Goal: Transaction & Acquisition: Purchase product/service

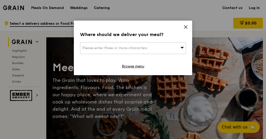
click at [188, 27] on icon at bounding box center [185, 27] width 5 height 5
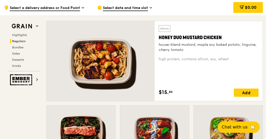
scroll to position [361, 0]
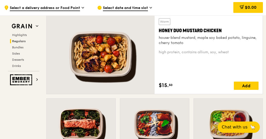
click at [188, 32] on div "Honey Duo Mustard Chicken" at bounding box center [209, 30] width 100 height 7
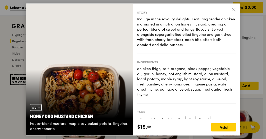
scroll to position [0, 0]
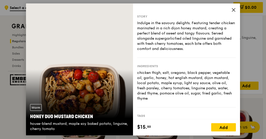
click at [235, 9] on icon at bounding box center [233, 10] width 5 height 5
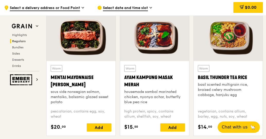
scroll to position [464, 0]
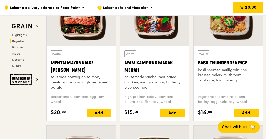
click at [73, 52] on div "Warm Mentai Mayonnaise Aburi Salmon sous vide norwegian salmon, mentaiko, balsa…" at bounding box center [81, 70] width 61 height 40
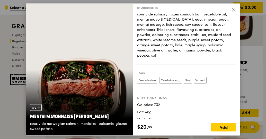
scroll to position [78, 0]
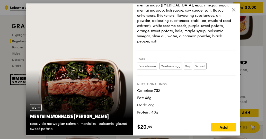
click at [233, 11] on icon at bounding box center [233, 10] width 5 height 5
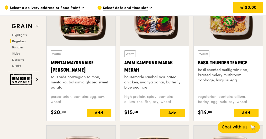
click at [156, 62] on div "Ayam Kampung Masak Merah" at bounding box center [154, 66] width 61 height 14
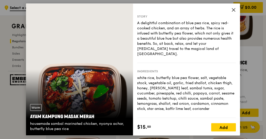
scroll to position [71, 0]
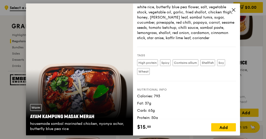
click at [233, 8] on icon at bounding box center [233, 10] width 5 height 5
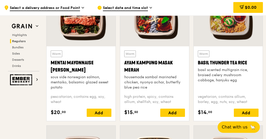
click at [221, 66] on div "Warm Basil Thunder Tea [PERSON_NAME] scented multigrain rice, braised celery mu…" at bounding box center [228, 70] width 61 height 40
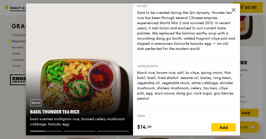
scroll to position [0, 0]
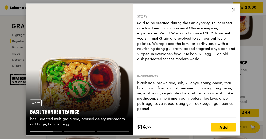
click at [232, 11] on icon at bounding box center [233, 10] width 5 height 5
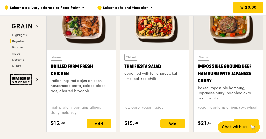
scroll to position [592, 0]
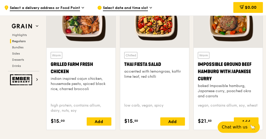
click at [84, 26] on div at bounding box center [81, 22] width 69 height 51
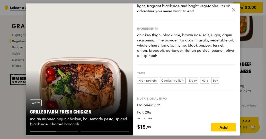
scroll to position [0, 0]
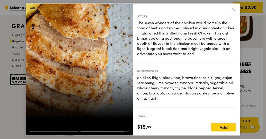
click at [234, 8] on icon at bounding box center [233, 10] width 5 height 5
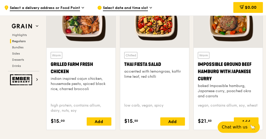
click at [103, 77] on div "indian inspired cajun chicken, housemade pesto, spiced black rice, charred broc…" at bounding box center [81, 83] width 61 height 15
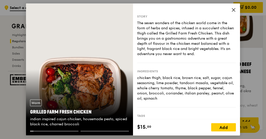
click at [234, 10] on icon at bounding box center [233, 9] width 3 height 3
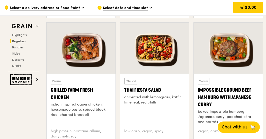
scroll to position [592, 0]
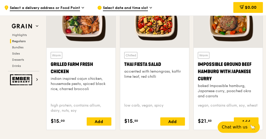
click at [237, 65] on div "Impossible Ground Beef Hamburg with Japanese Curry" at bounding box center [228, 72] width 61 height 22
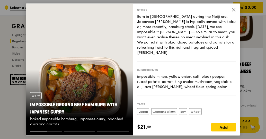
scroll to position [0, 0]
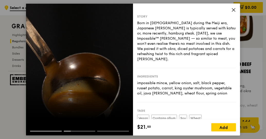
click at [234, 11] on icon at bounding box center [233, 9] width 3 height 3
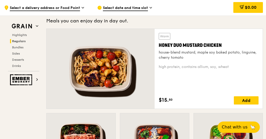
scroll to position [361, 0]
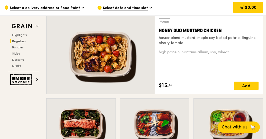
click at [213, 29] on div "Honey Duo Mustard Chicken" at bounding box center [209, 30] width 100 height 7
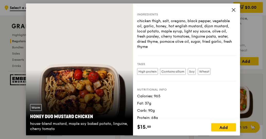
scroll to position [57, 0]
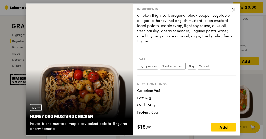
click at [232, 10] on icon at bounding box center [233, 10] width 5 height 5
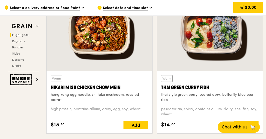
scroll to position [206, 0]
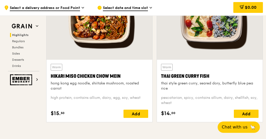
click at [96, 30] on div at bounding box center [100, 21] width 106 height 78
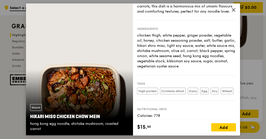
scroll to position [26, 0]
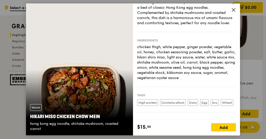
drag, startPoint x: 169, startPoint y: 52, endPoint x: 201, endPoint y: 60, distance: 33.6
click at [201, 60] on div "chicken thigh, white pepper, ginger powder, vegetable oil, honey, chicken seaso…" at bounding box center [186, 63] width 99 height 36
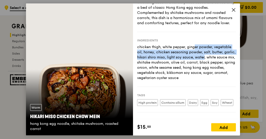
click at [202, 60] on div "chicken thigh, white pepper, ginger powder, vegetable oil, honey, chicken seaso…" at bounding box center [186, 63] width 99 height 36
click at [212, 64] on div "chicken thigh, white pepper, ginger powder, vegetable oil, honey, chicken seaso…" at bounding box center [186, 63] width 99 height 36
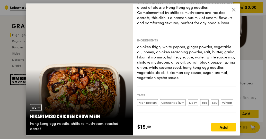
click at [212, 64] on div "chicken thigh, white pepper, ginger powder, vegetable oil, honey, chicken seaso…" at bounding box center [186, 63] width 99 height 36
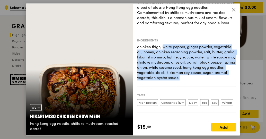
click at [212, 64] on div "chicken thigh, white pepper, ginger powder, vegetable oil, honey, chicken seaso…" at bounding box center [186, 63] width 99 height 36
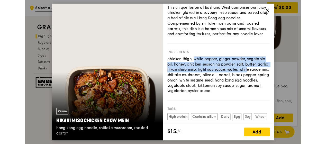
scroll to position [5, 0]
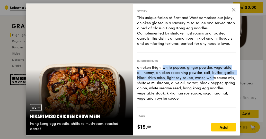
click at [235, 8] on icon at bounding box center [233, 9] width 3 height 3
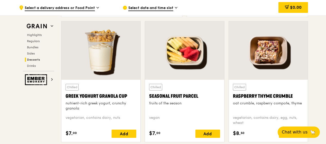
scroll to position [1623, 0]
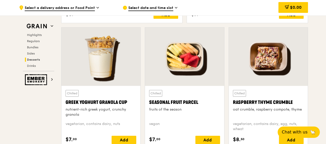
click at [185, 60] on div at bounding box center [184, 57] width 79 height 58
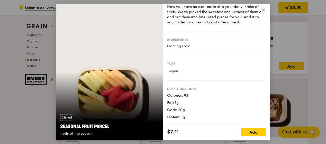
scroll to position [1494, 0]
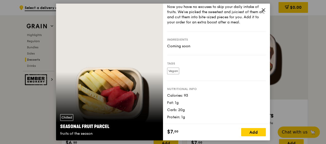
click at [264, 10] on icon at bounding box center [263, 9] width 3 height 3
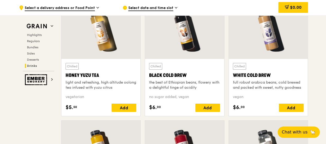
scroll to position [1906, 0]
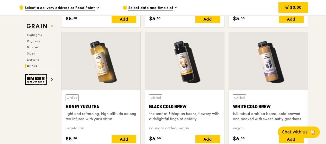
click at [266, 106] on div "White Cold Brew" at bounding box center [268, 106] width 71 height 7
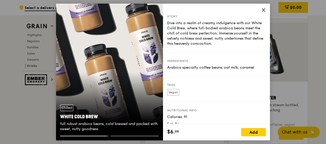
scroll to position [1932, 0]
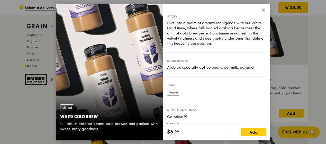
click at [135, 135] on div "Chilled White Cold Brew full robust arabica beans, cold brewed and packed with …" at bounding box center [109, 118] width 107 height 36
click at [133, 89] on div "Chilled White Cold Brew full robust arabica beans, cold brewed and packed with …" at bounding box center [109, 72] width 107 height 137
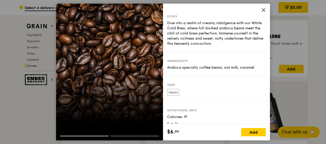
scroll to position [1880, 0]
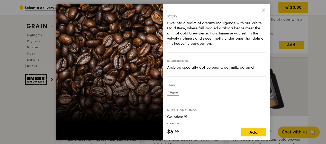
click at [136, 138] on div at bounding box center [109, 138] width 107 height 5
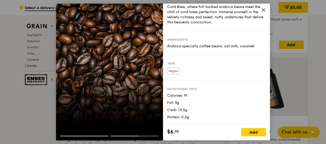
scroll to position [0, 0]
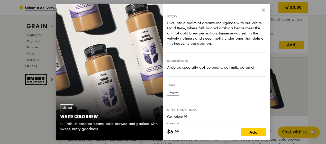
click at [264, 9] on icon at bounding box center [263, 10] width 5 height 5
